Goal: Communication & Community: Answer question/provide support

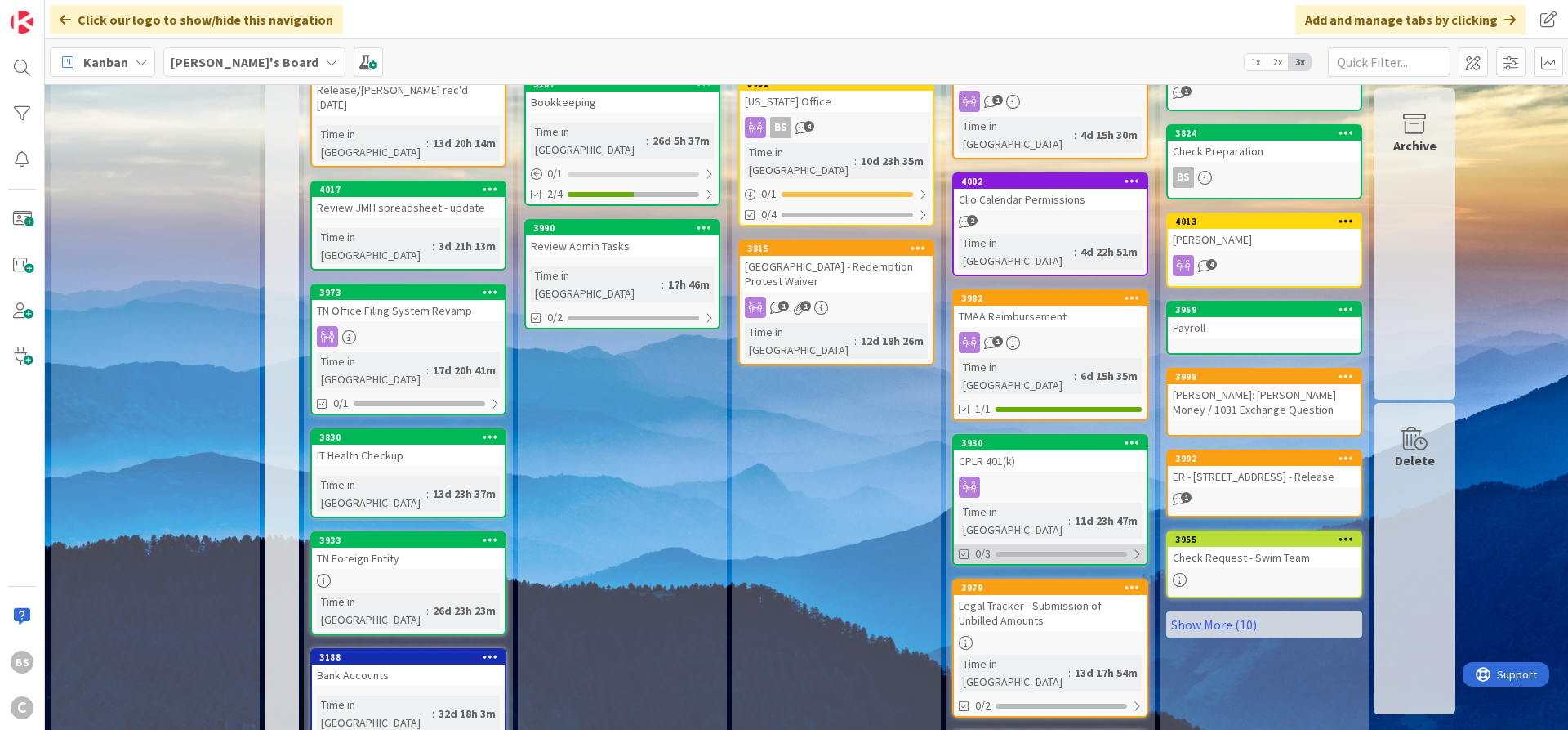
scroll to position [694, 0]
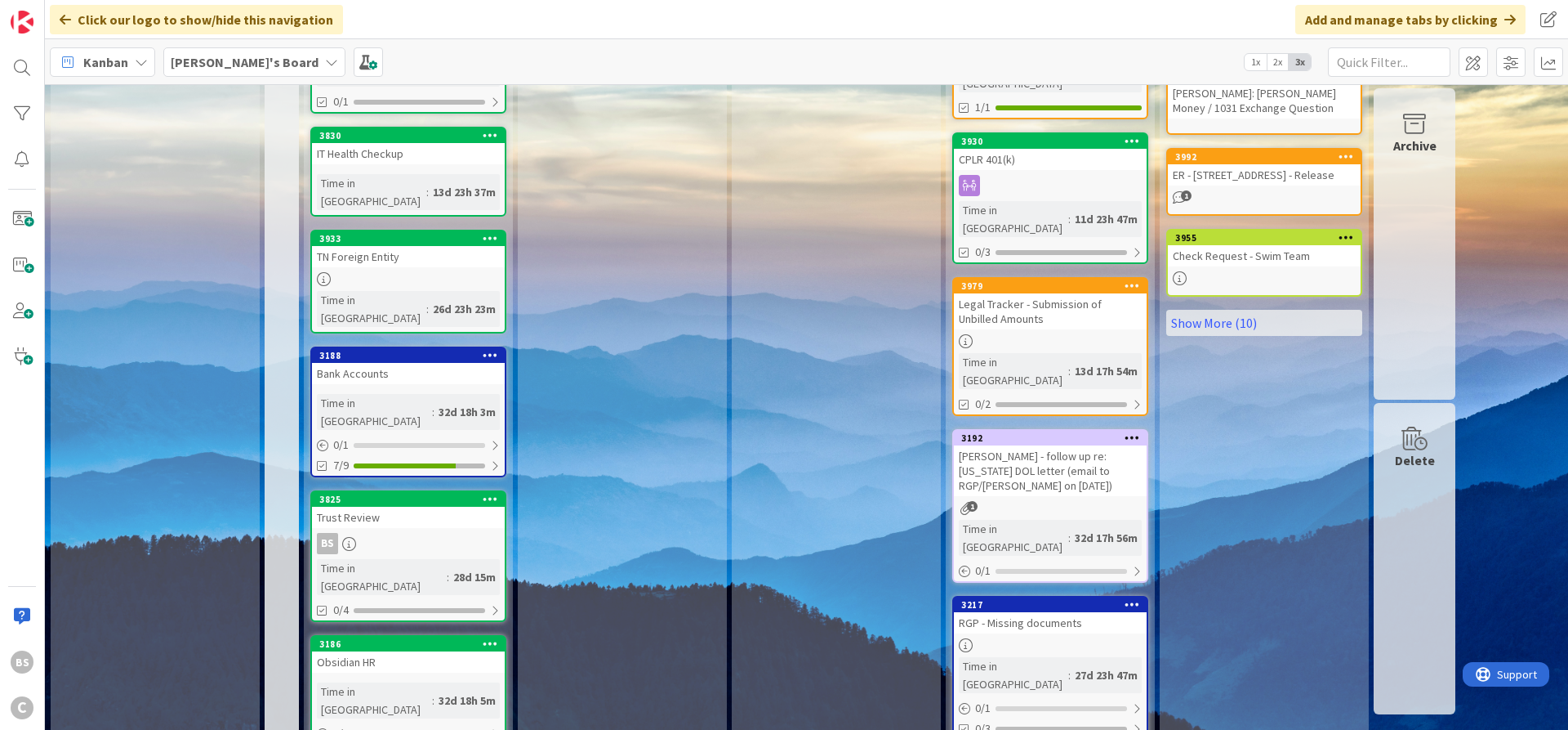
click at [1018, 709] on div "Other Review Add Card... 4014 TN TAP Account (Franchise and Excise) 1 Time in C…" at bounding box center [1050, 175] width 209 height 1511
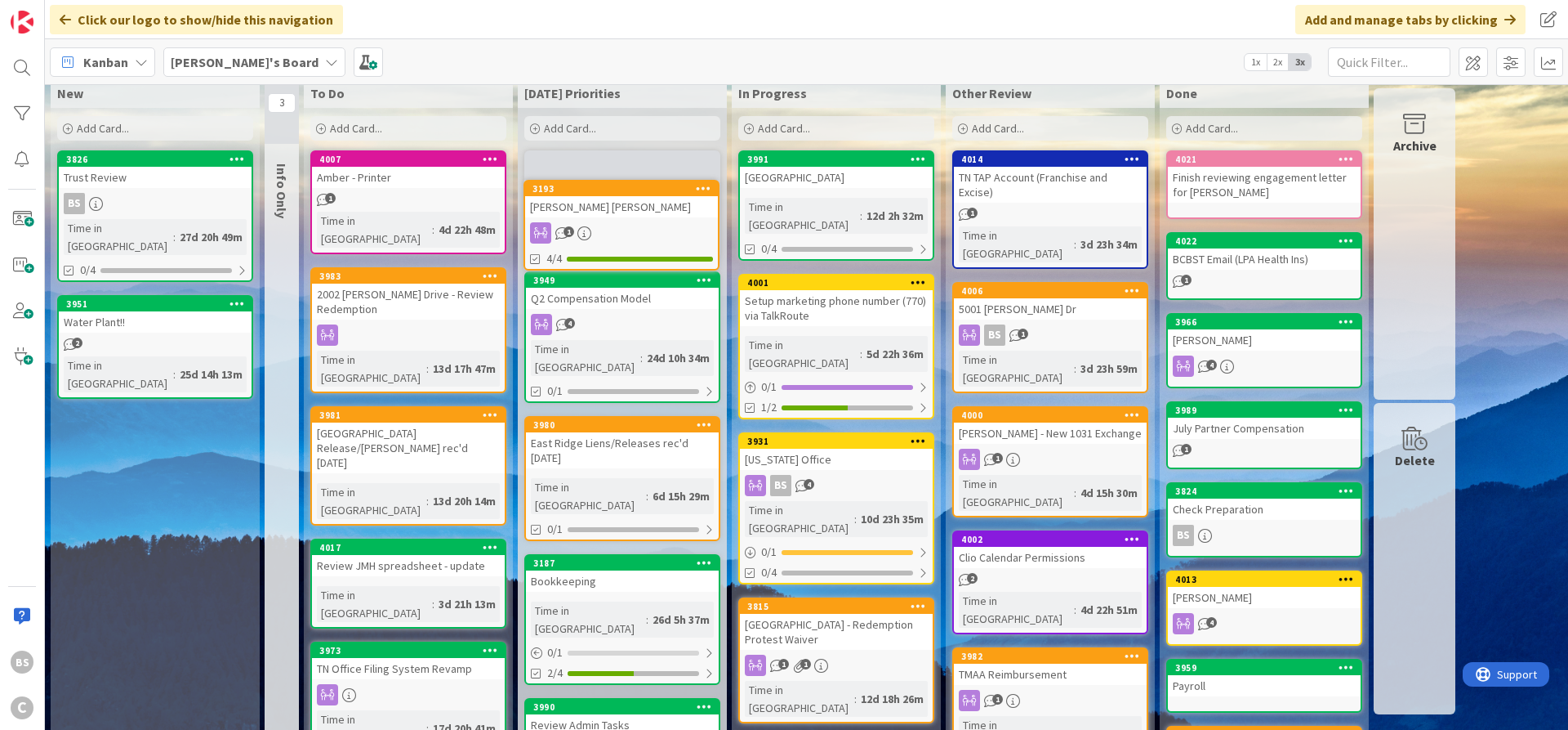
scroll to position [0, 0]
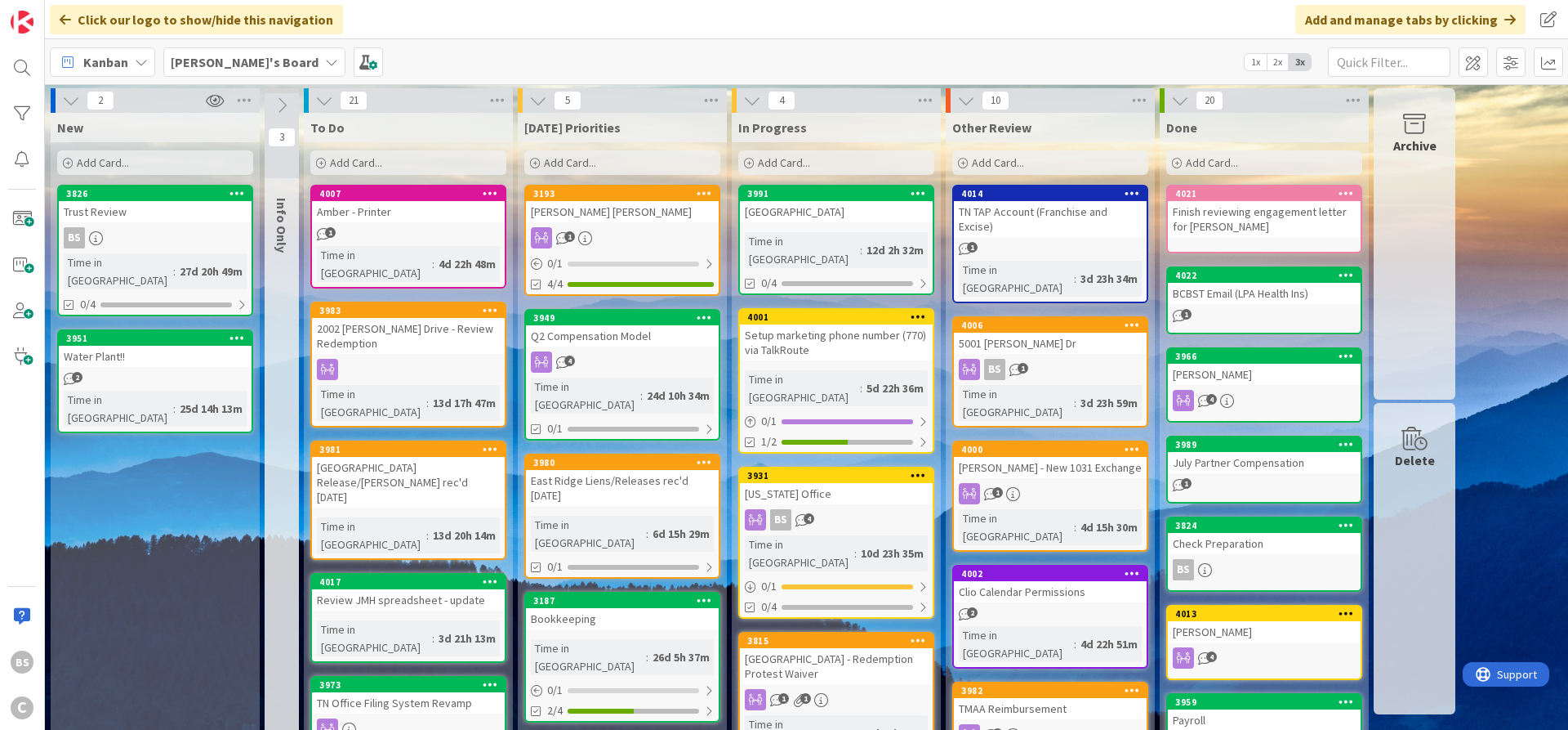
click at [623, 195] on div "3193" at bounding box center [626, 193] width 185 height 11
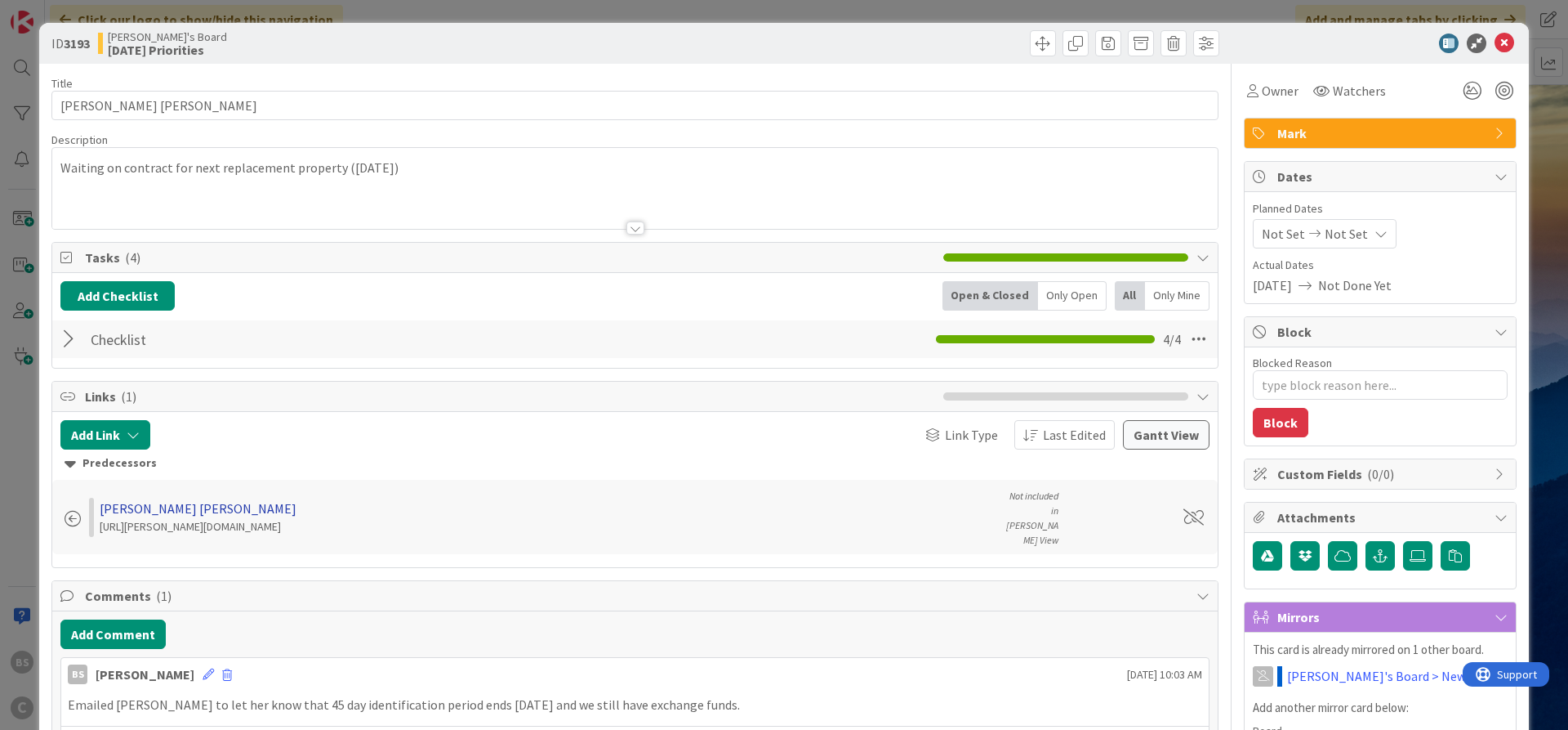
type textarea "x"
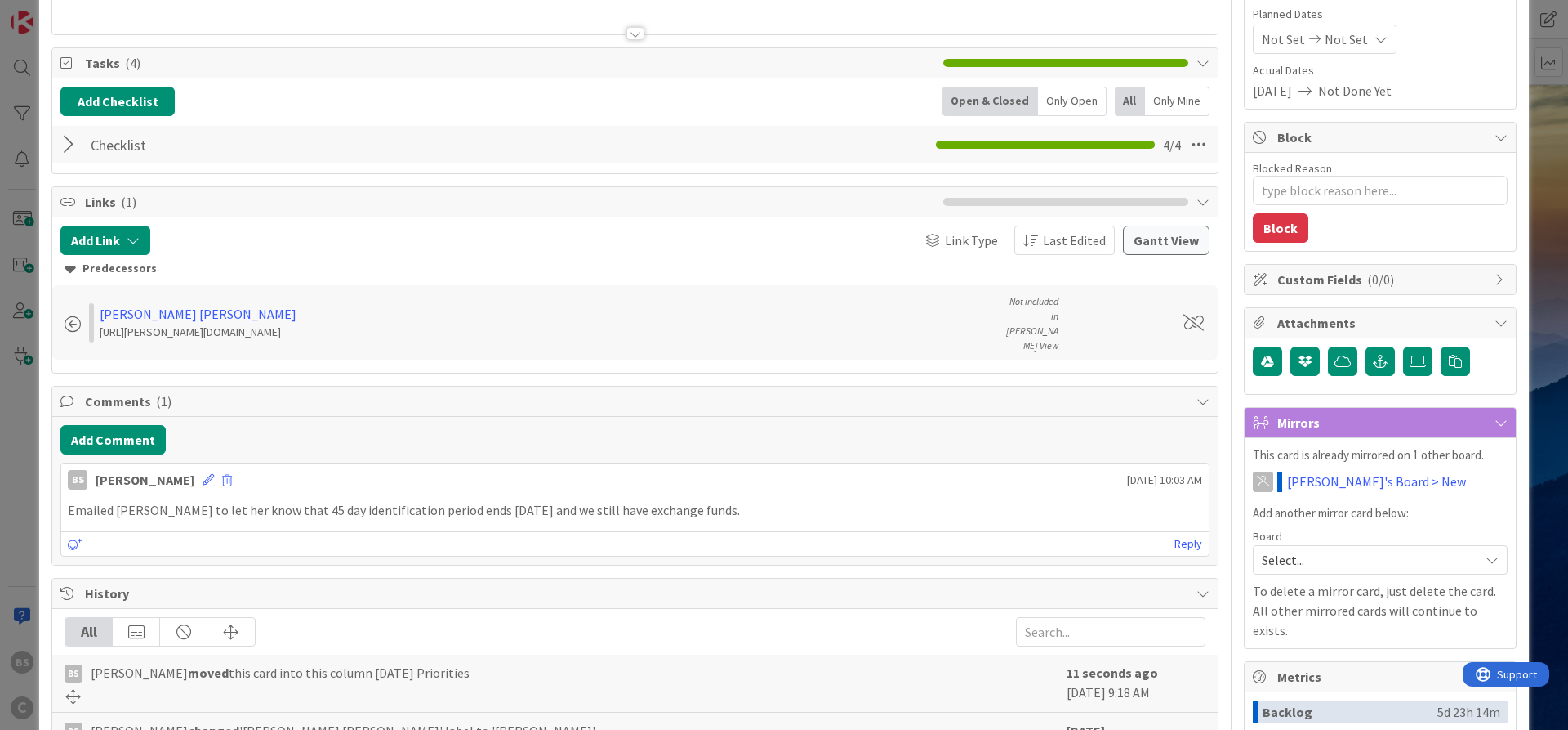
scroll to position [196, 0]
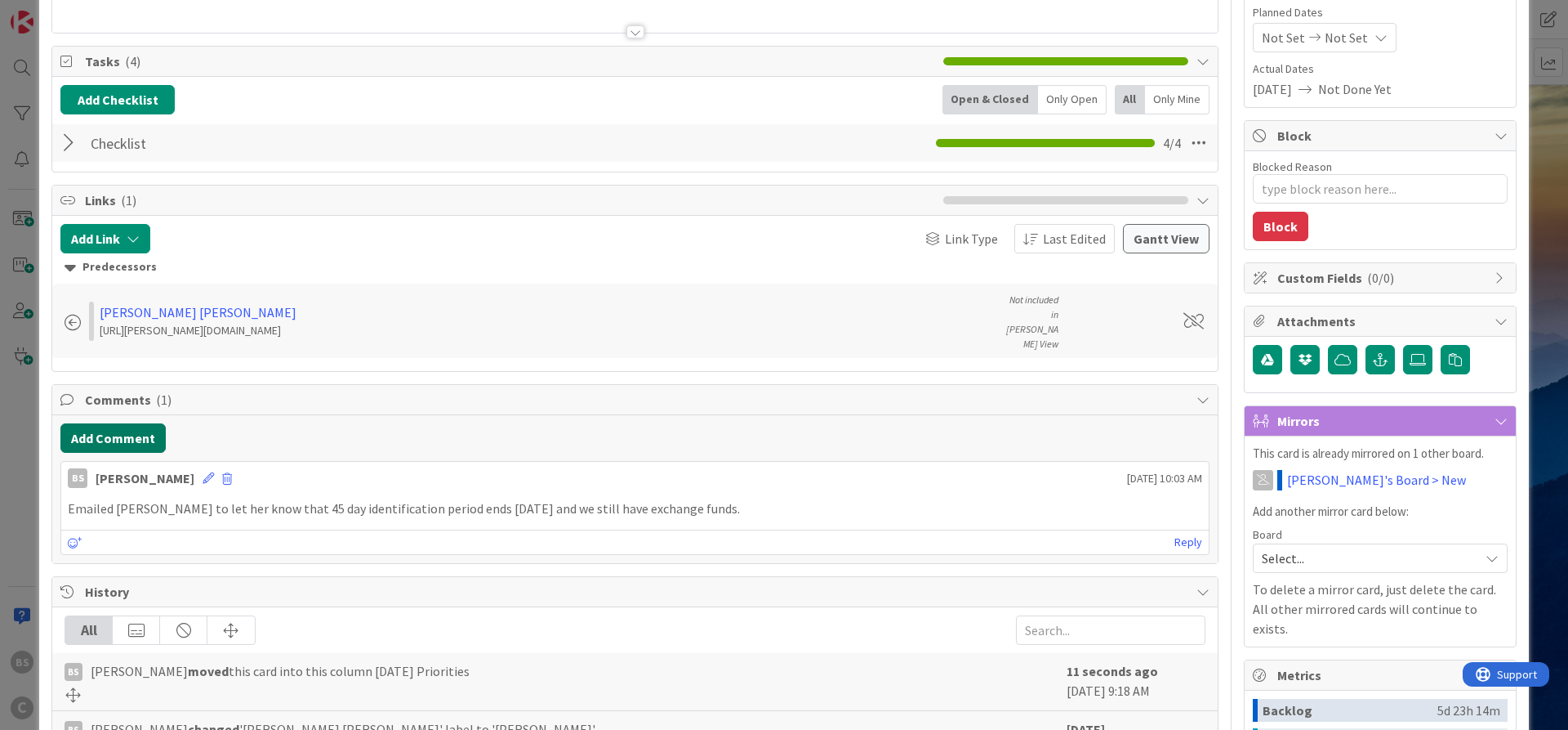
click at [122, 423] on button "Add Comment" at bounding box center [113, 438] width 105 height 29
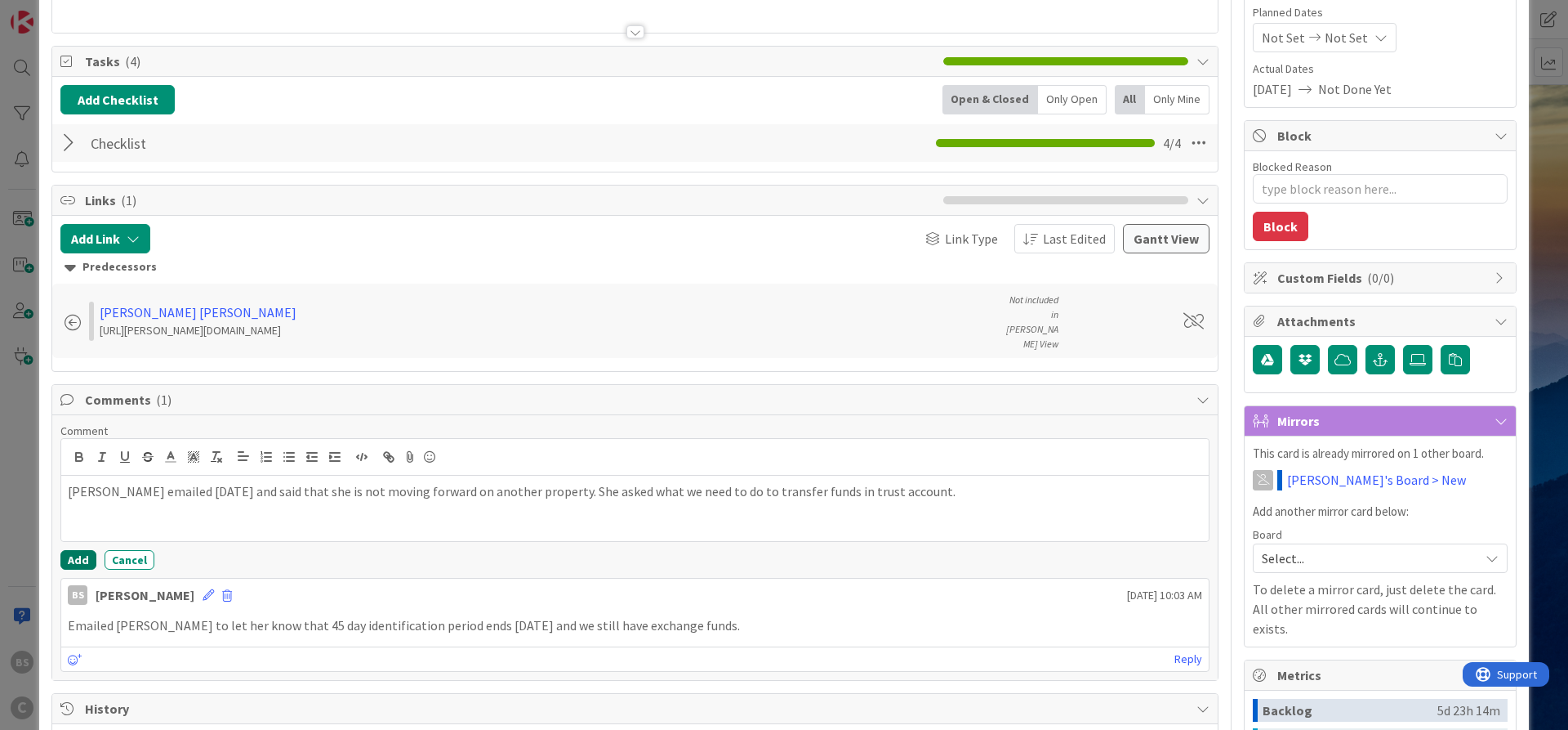
click at [69, 550] on button "Add" at bounding box center [79, 559] width 36 height 20
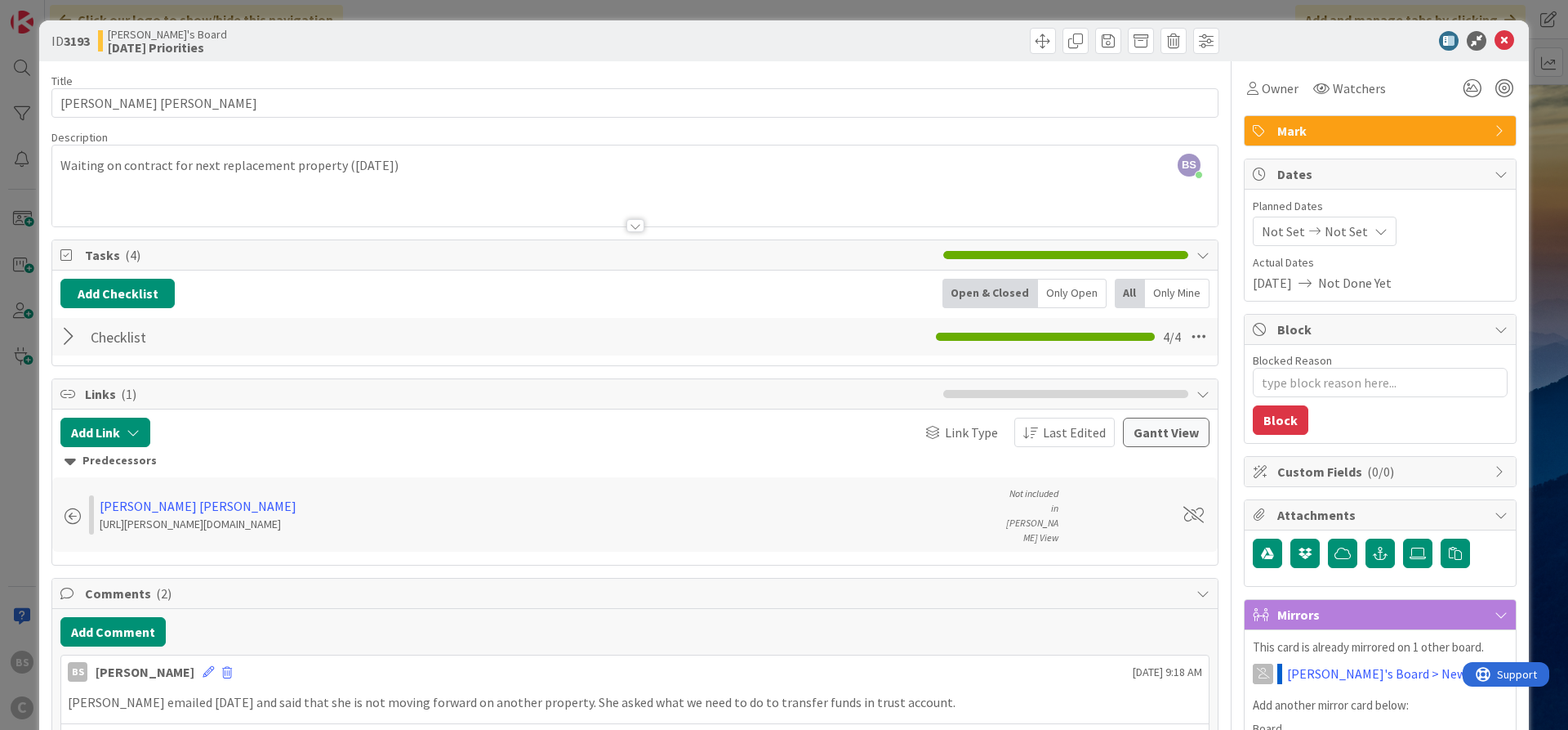
scroll to position [0, 0]
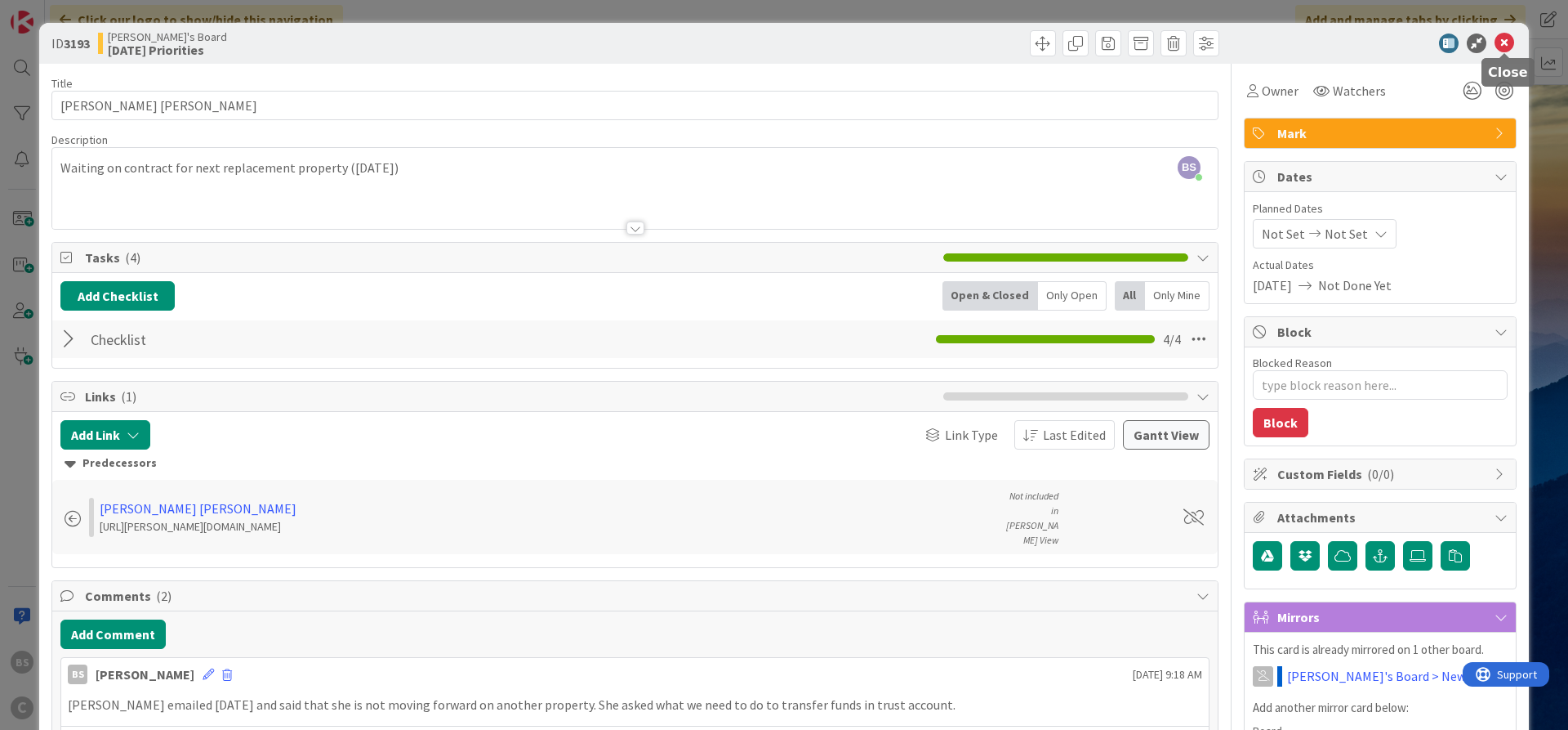
click at [1503, 46] on icon at bounding box center [1504, 43] width 20 height 20
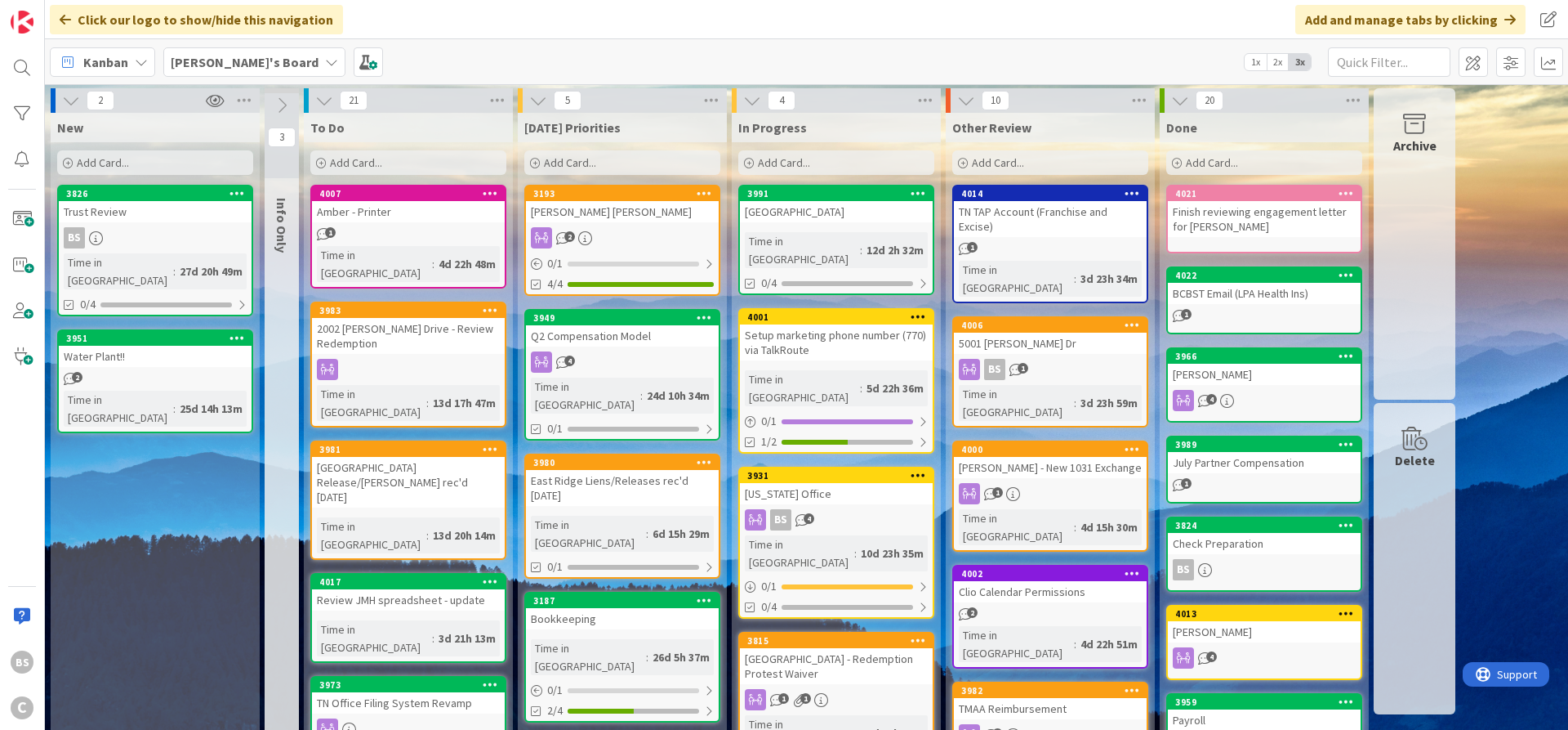
click at [200, 63] on b "[PERSON_NAME]'s Board" at bounding box center [244, 62] width 148 height 16
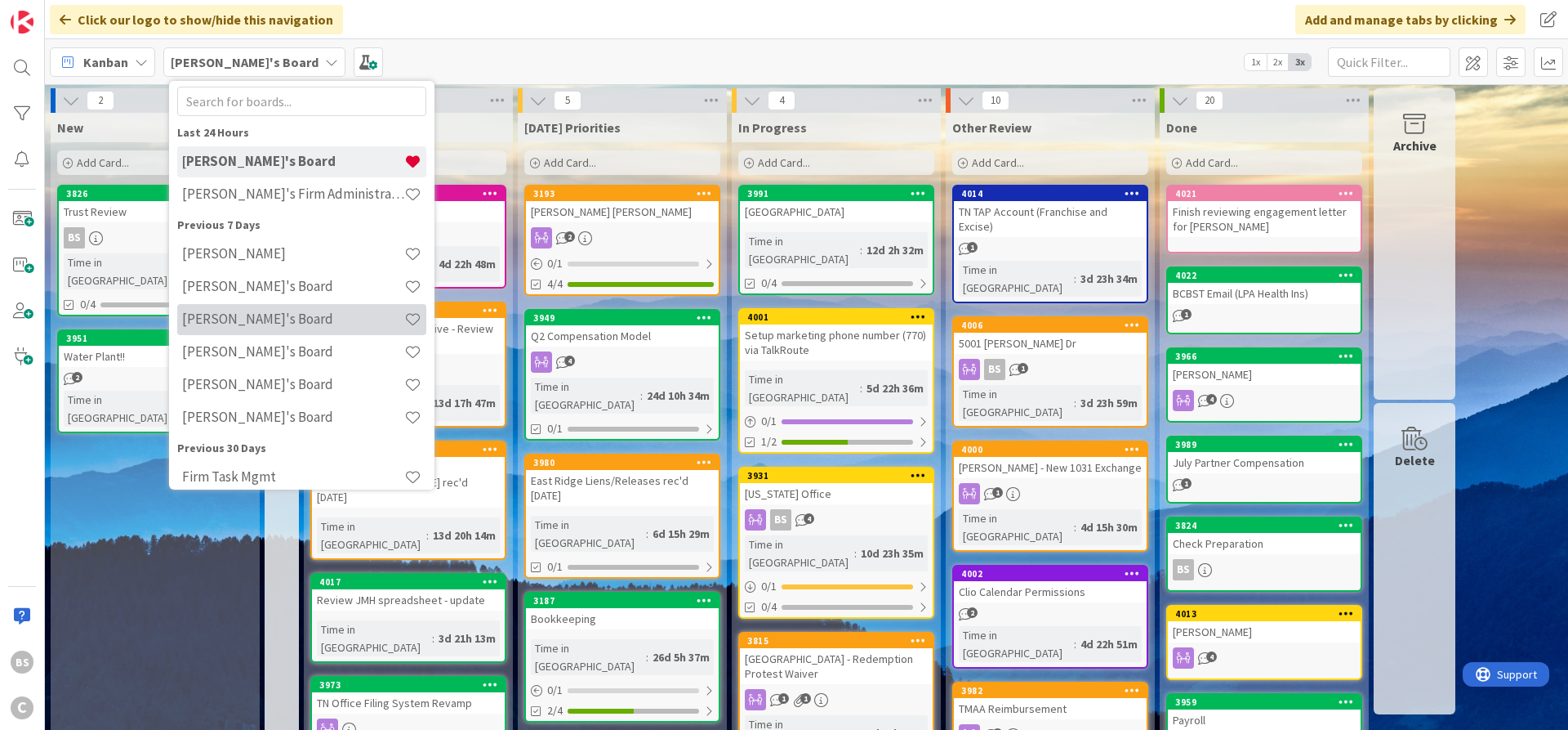
scroll to position [53, 0]
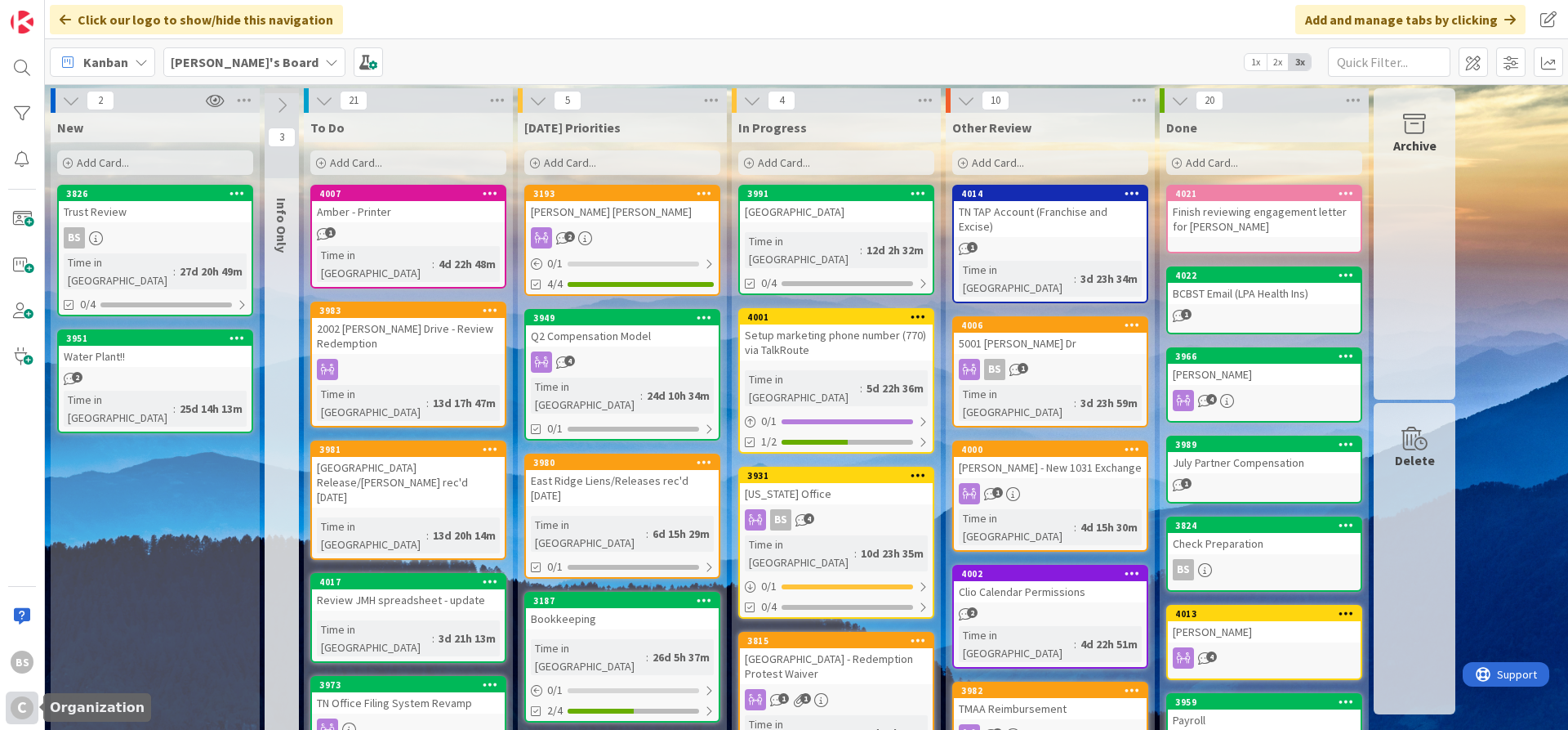
click at [18, 707] on div "C" at bounding box center [21, 707] width 23 height 23
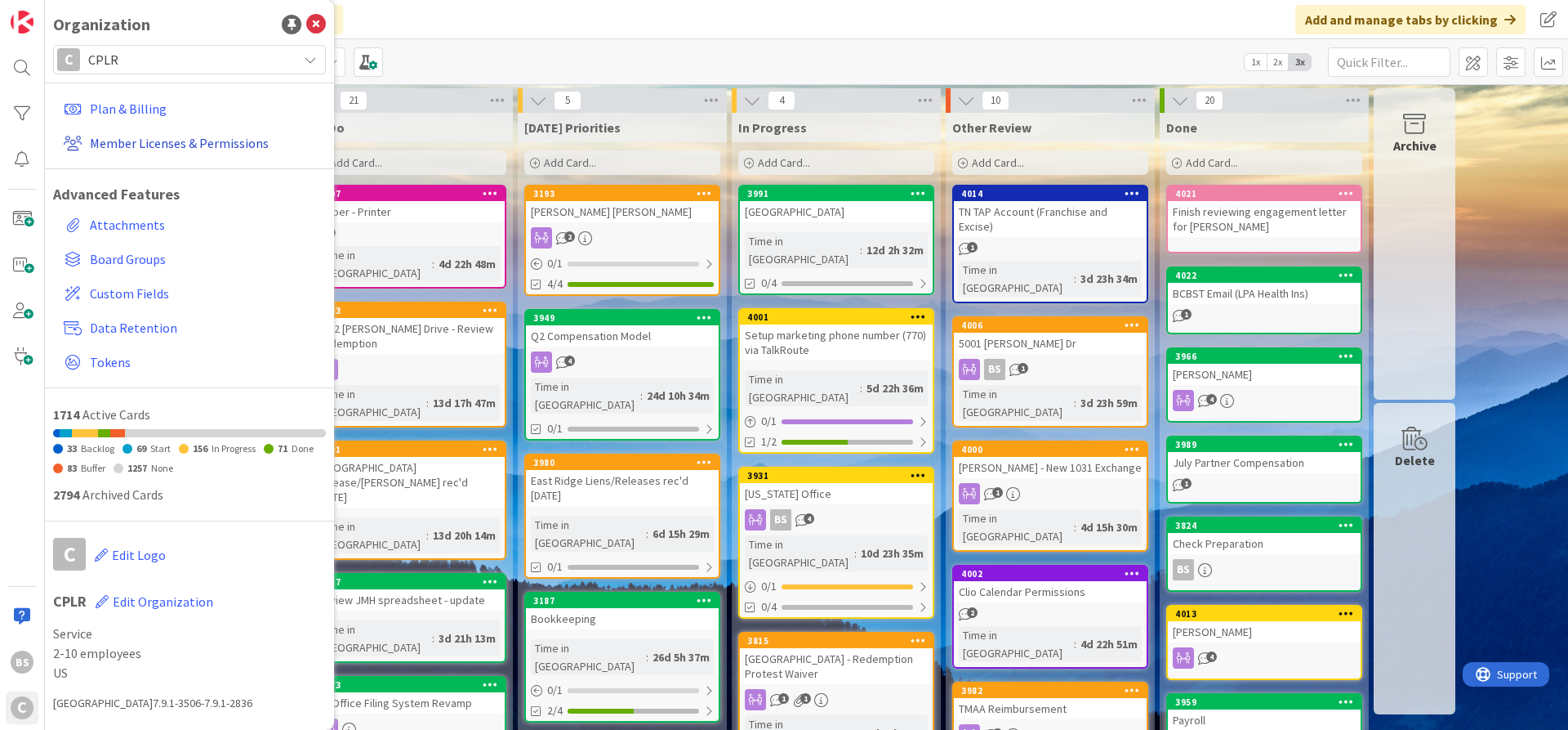
click at [201, 139] on link "Member Licenses & Permissions" at bounding box center [192, 143] width 269 height 29
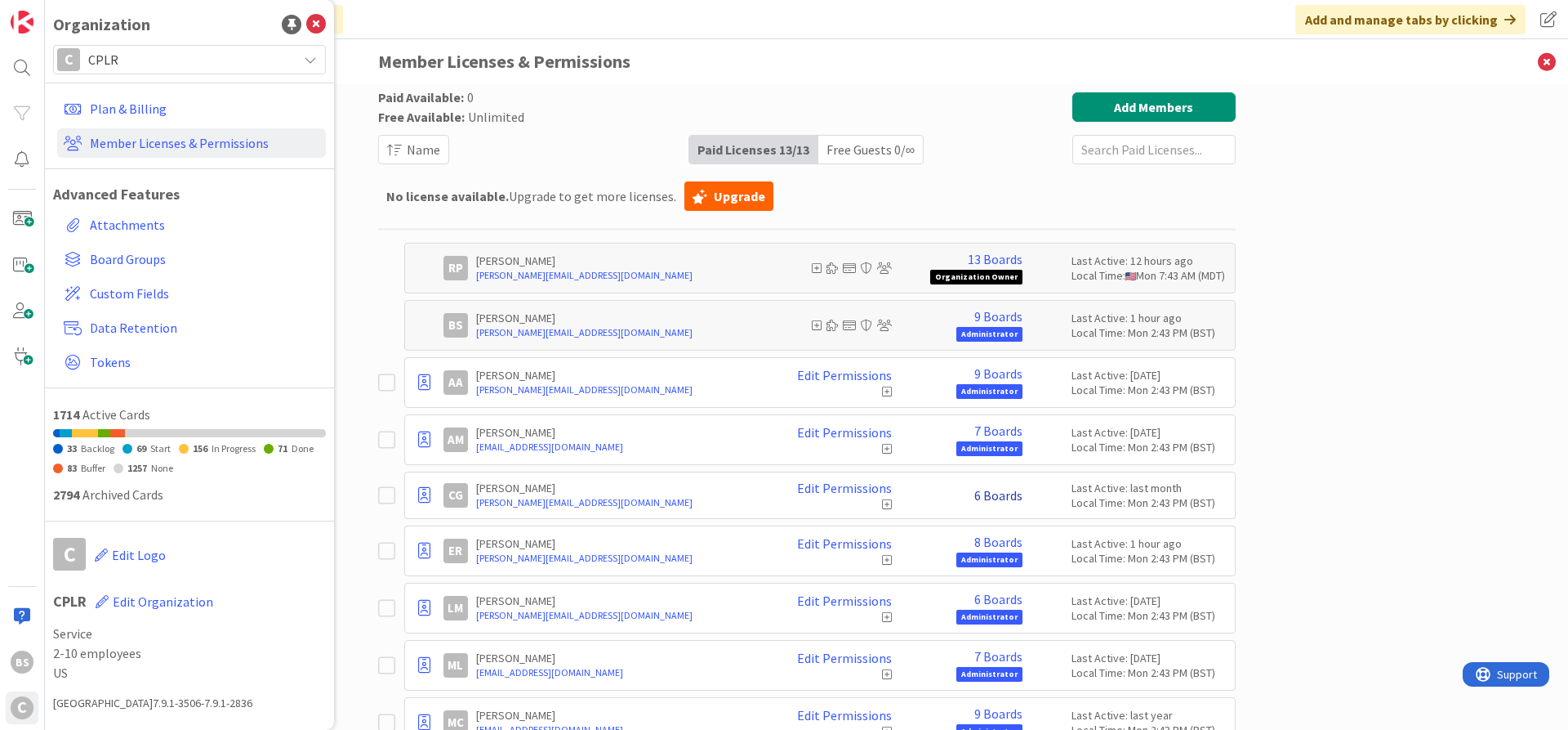
click at [995, 500] on link "6 Boards" at bounding box center [999, 494] width 48 height 15
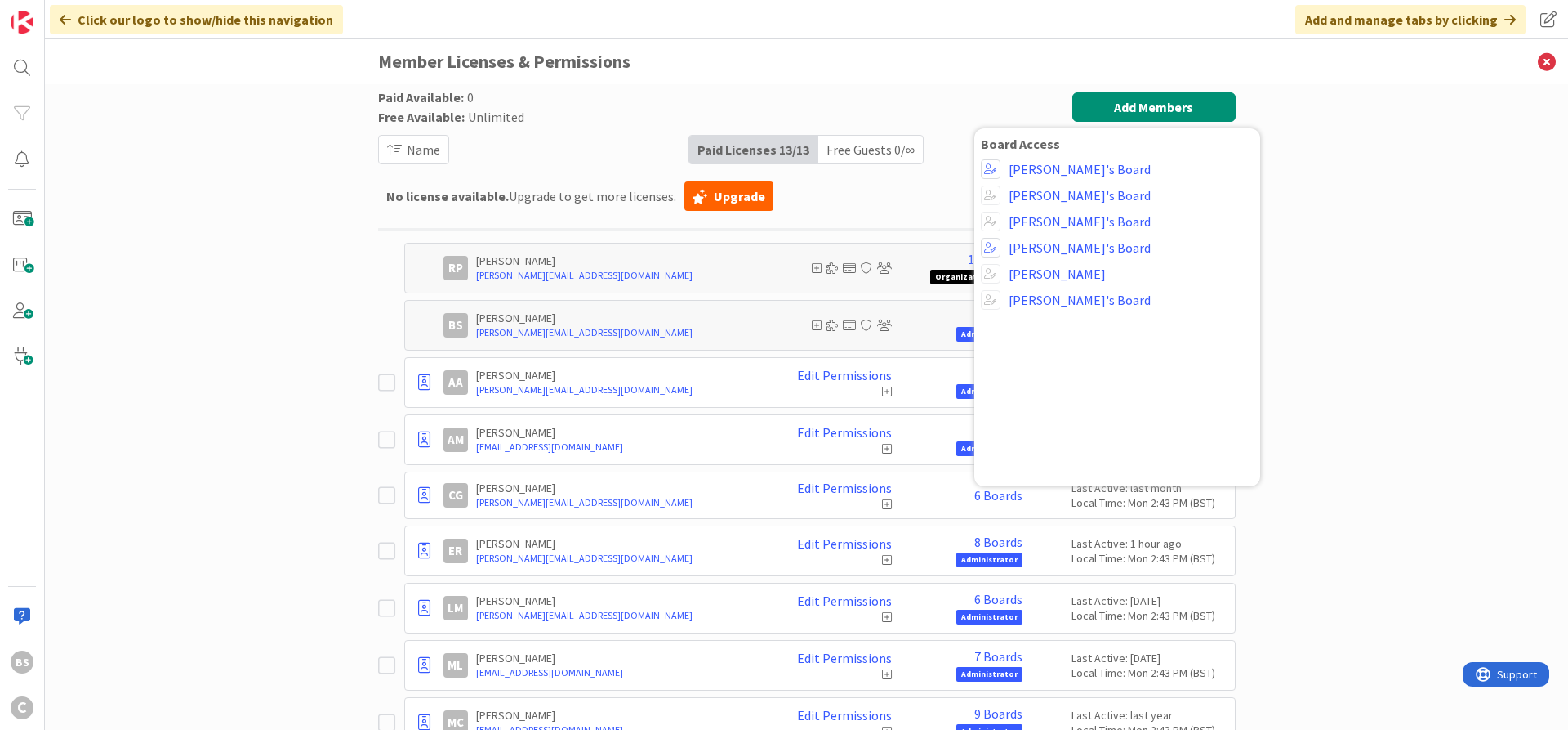
click at [1399, 349] on div "Paid Available: 0 Free Available: Unlimited Name Paid Licenses 13 / 13 Free Gue…" at bounding box center [806, 406] width 1523 height 645
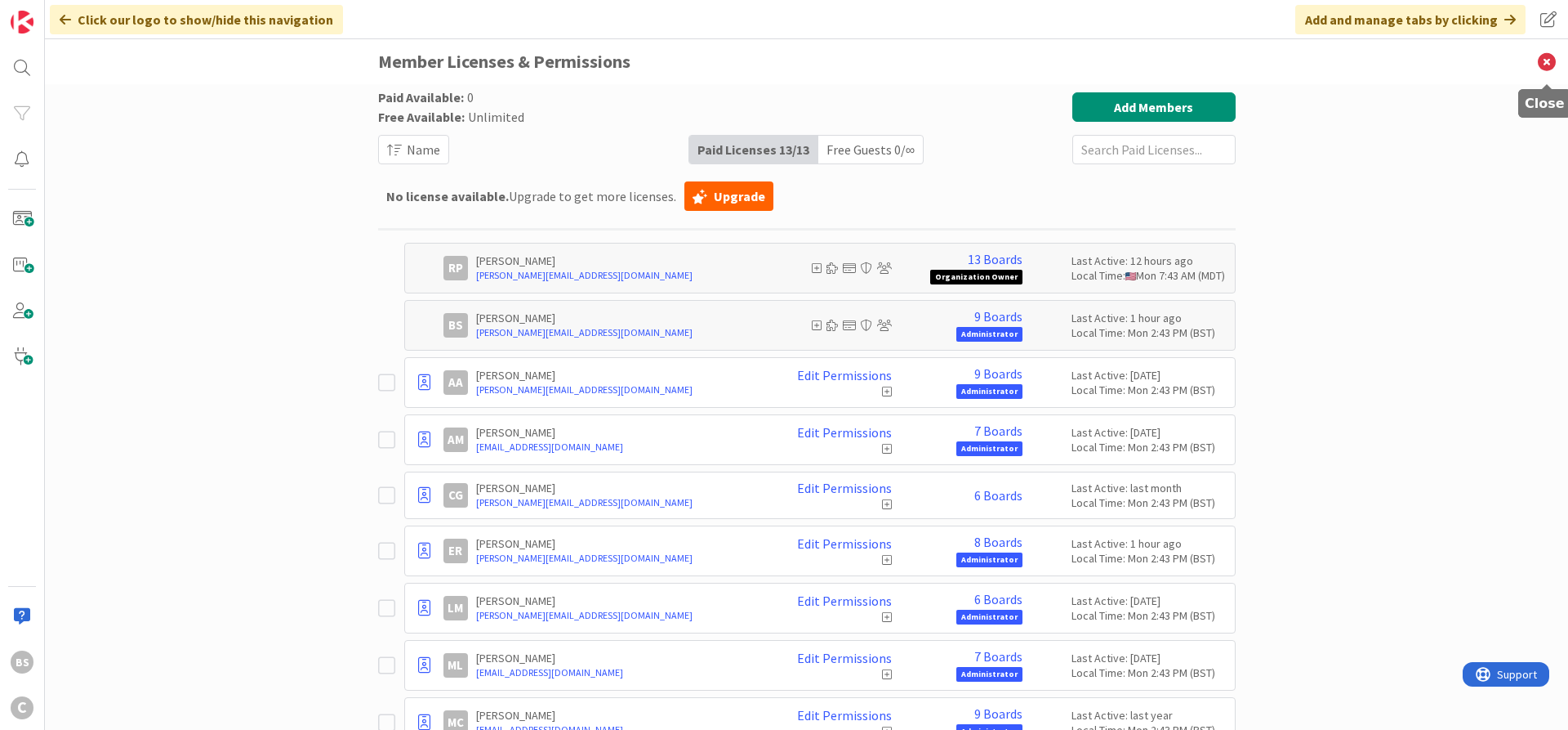
click at [1541, 57] on icon at bounding box center [1547, 62] width 43 height 45
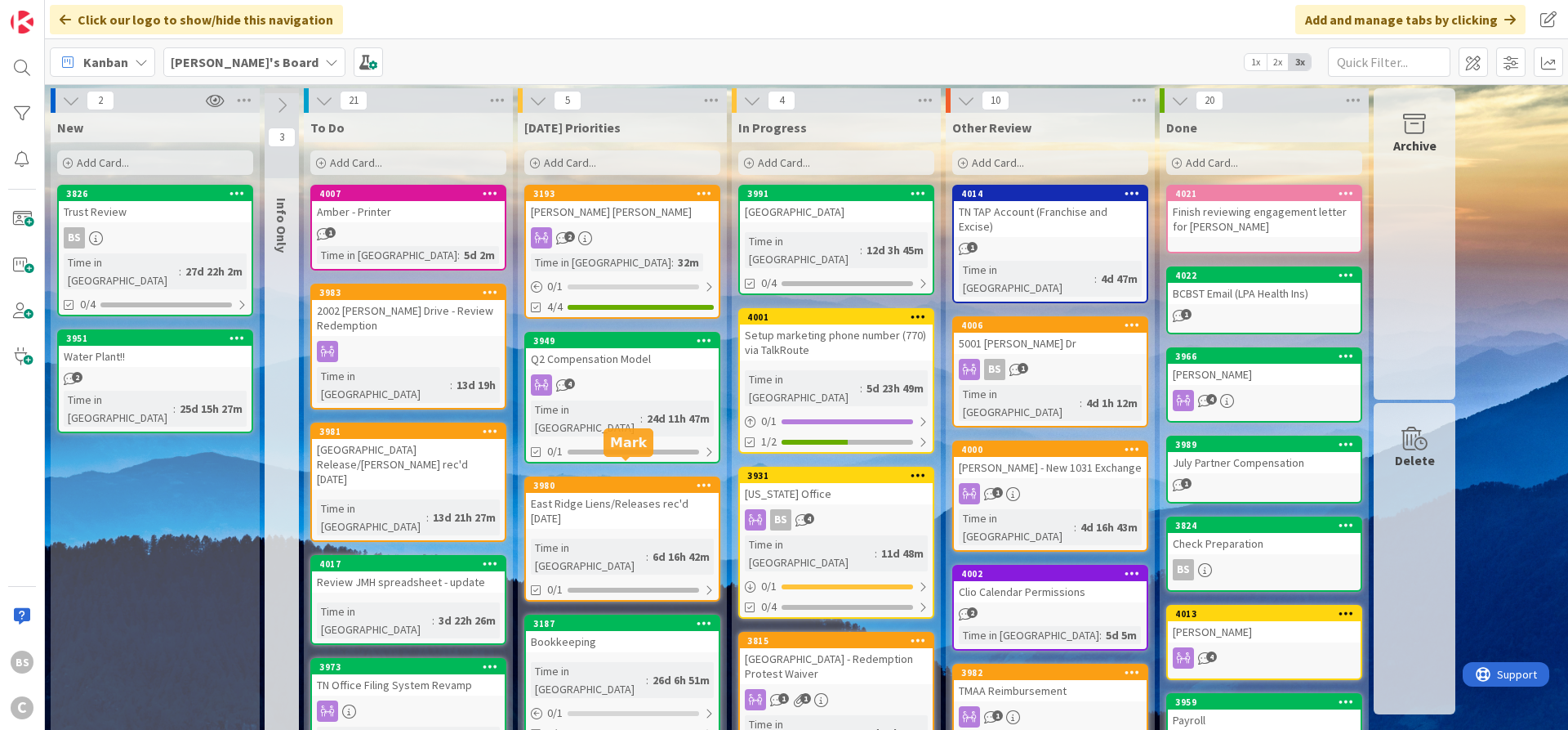
click at [617, 480] on div "3980" at bounding box center [626, 485] width 185 height 11
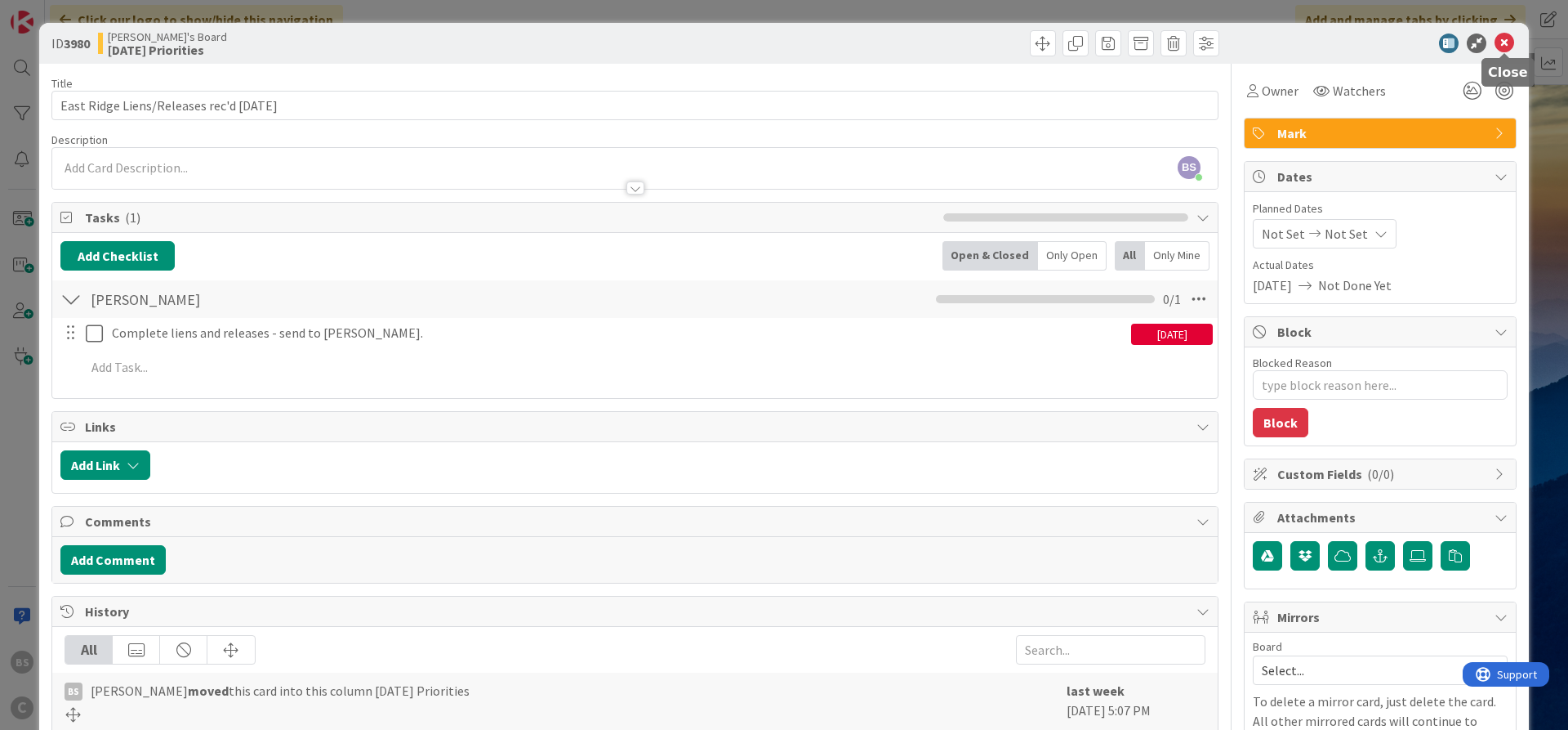
click at [1500, 45] on icon at bounding box center [1504, 43] width 20 height 20
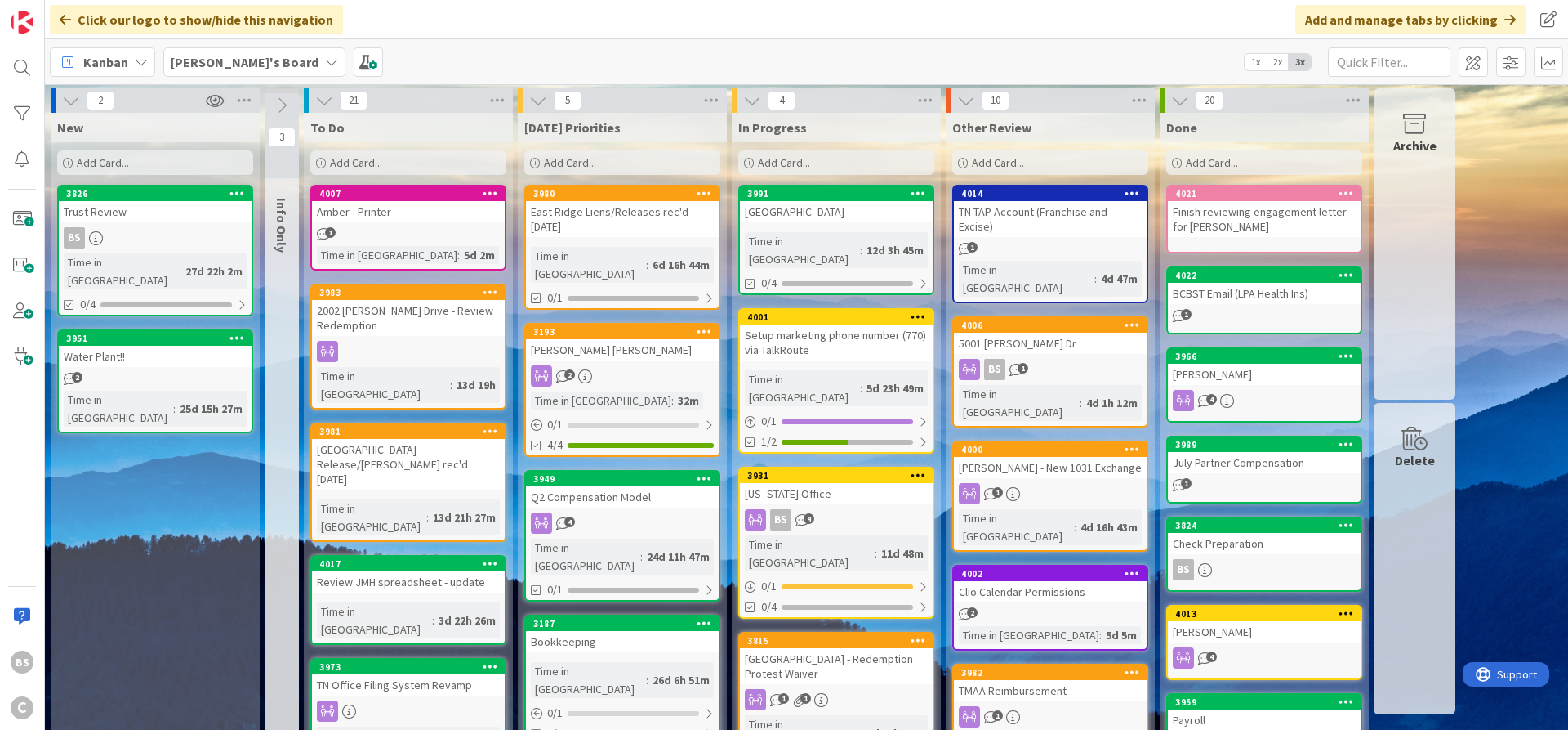
click at [610, 193] on div "3980" at bounding box center [626, 193] width 185 height 11
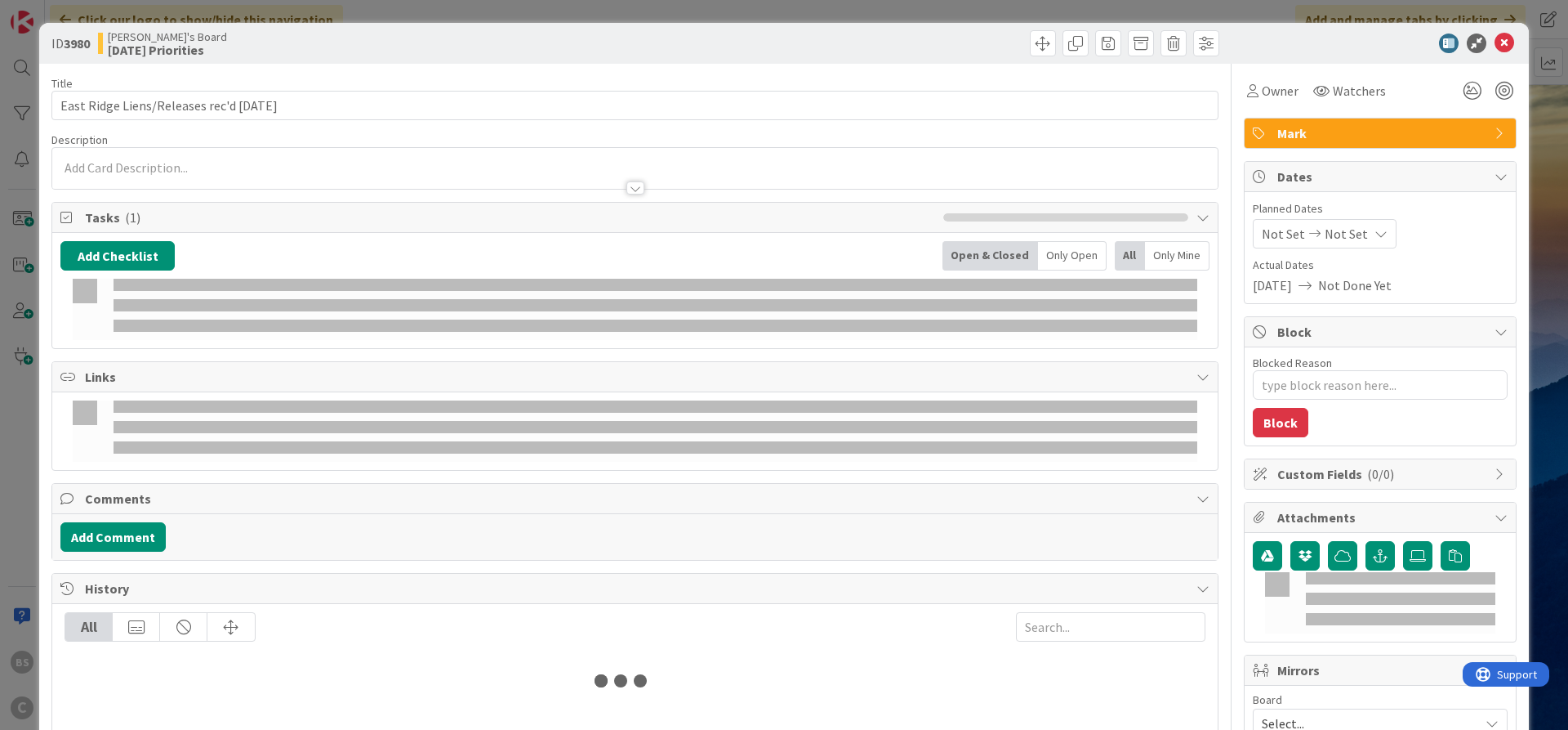
type textarea "x"
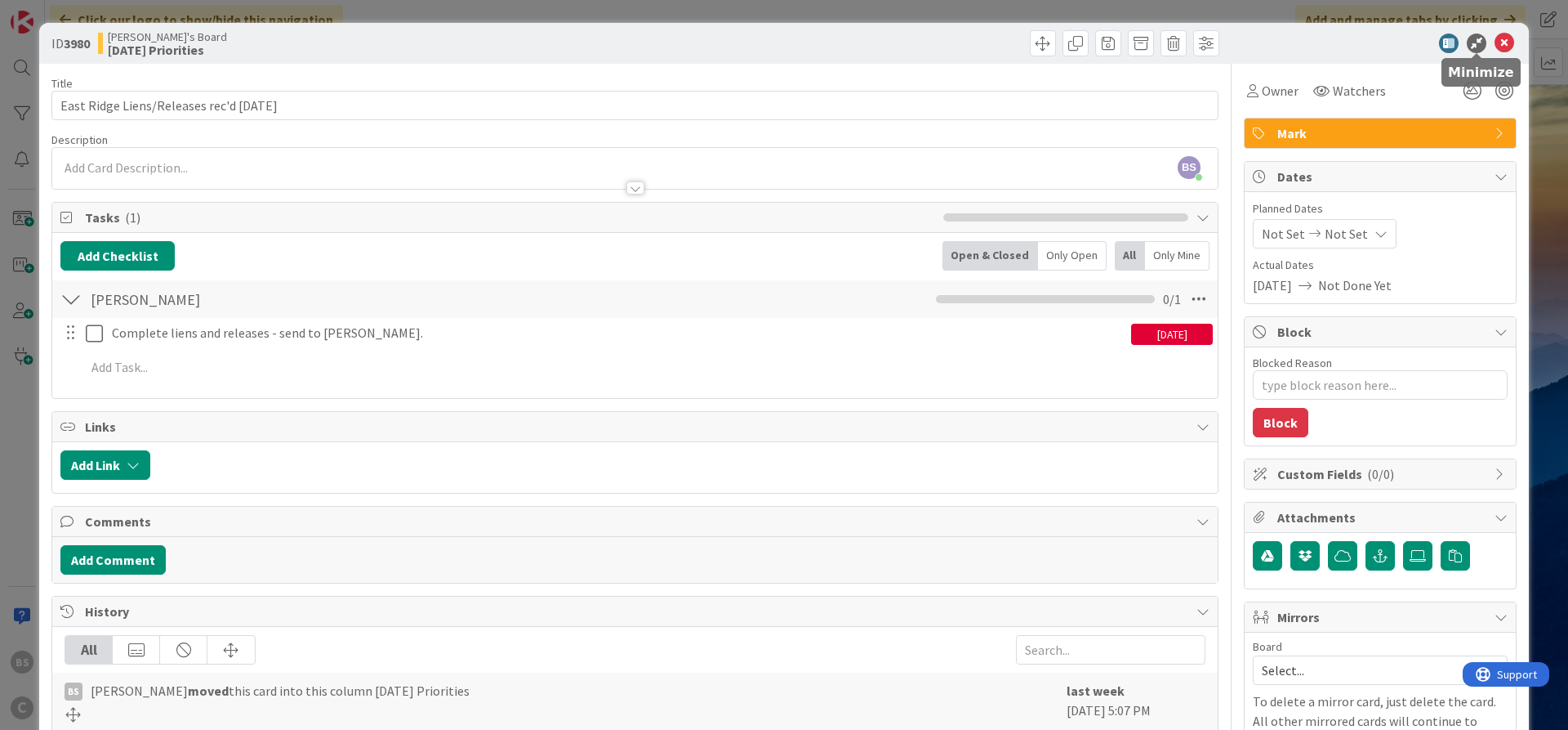
click at [1502, 43] on icon at bounding box center [1504, 43] width 20 height 20
